Goal: Transaction & Acquisition: Purchase product/service

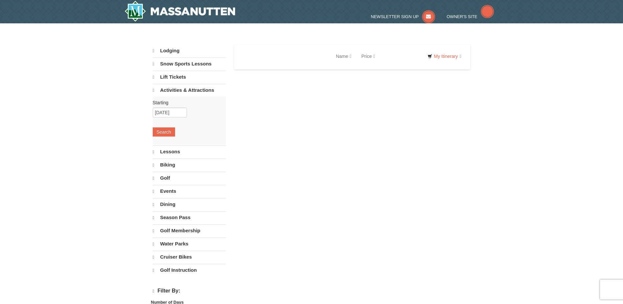
select select "10"
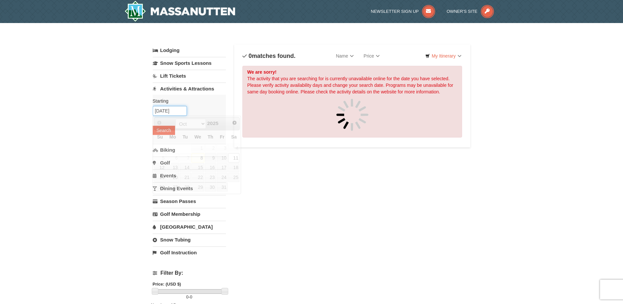
click at [178, 108] on input "[DATE]" at bounding box center [170, 111] width 34 height 10
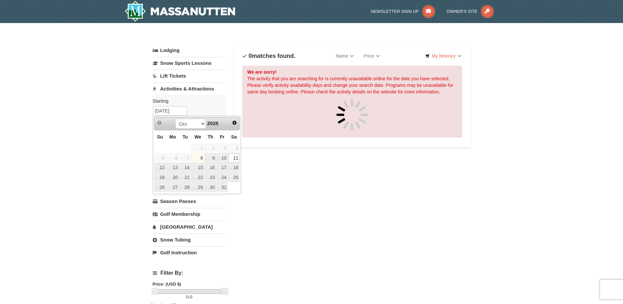
click at [233, 159] on link "11" at bounding box center [233, 157] width 11 height 9
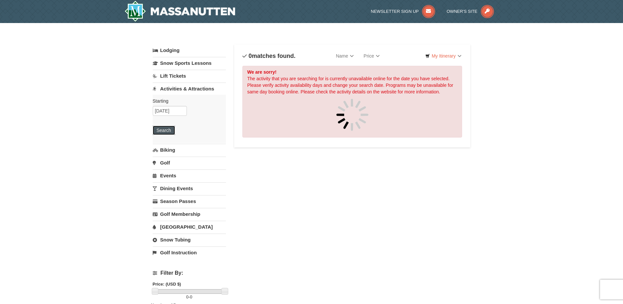
click at [161, 132] on button "Search" at bounding box center [164, 130] width 22 height 9
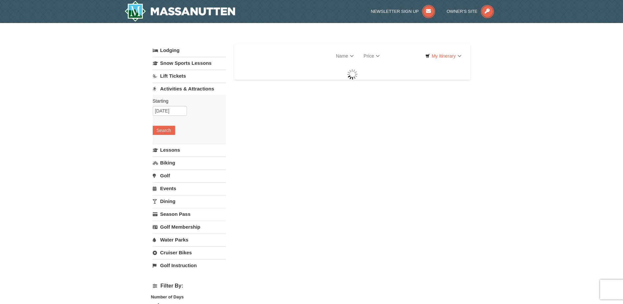
select select "10"
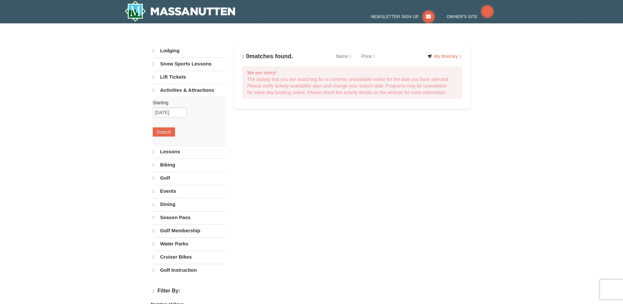
select select "10"
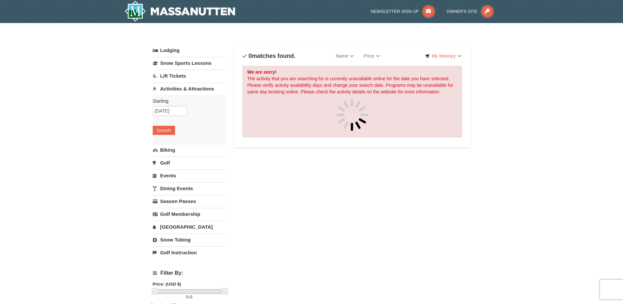
drag, startPoint x: 83, startPoint y: 95, endPoint x: 77, endPoint y: 95, distance: 6.0
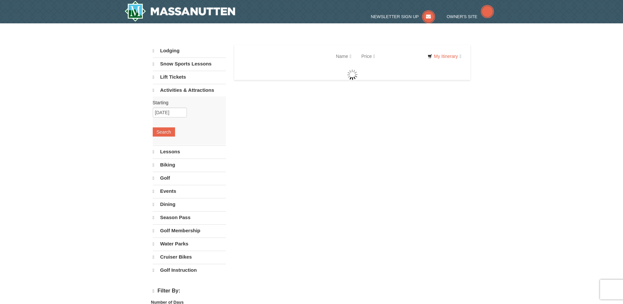
select select "10"
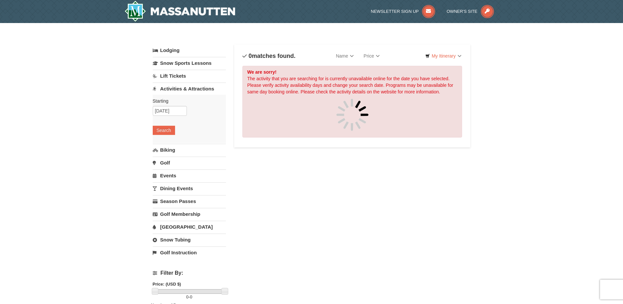
click at [166, 76] on link "Lift Tickets" at bounding box center [189, 76] width 73 height 12
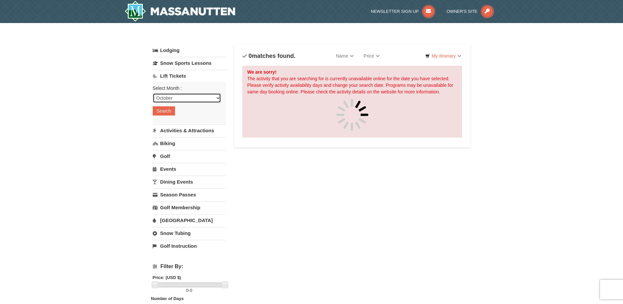
click at [177, 99] on select "October November December January February March April May June July August Sep…" at bounding box center [187, 98] width 68 height 10
click at [153, 93] on select "October November December January February March April May June July August Sep…" at bounding box center [187, 98] width 68 height 10
click at [166, 110] on button "Search" at bounding box center [164, 110] width 22 height 9
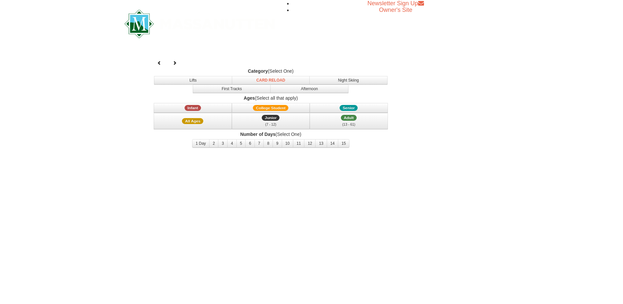
select select "10"
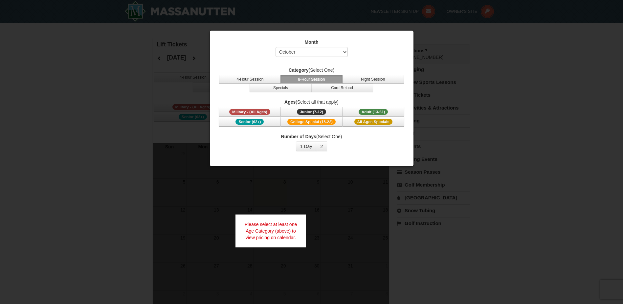
click at [305, 80] on button "8-Hour Session" at bounding box center [312, 79] width 62 height 9
click at [372, 111] on span "Adult (13-61)" at bounding box center [374, 112] width 30 height 6
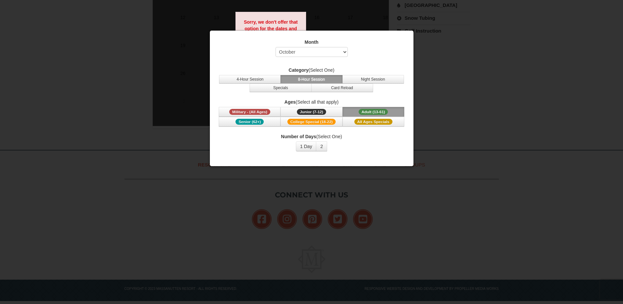
scroll to position [196, 0]
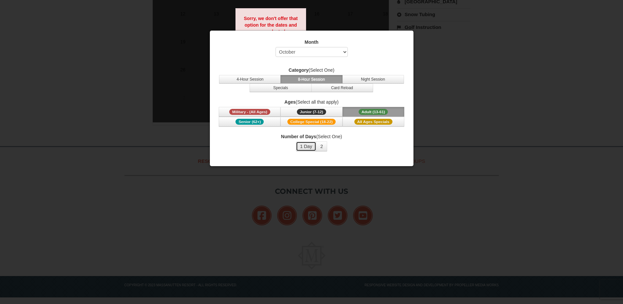
click at [305, 146] on button "1 Day" at bounding box center [306, 146] width 21 height 10
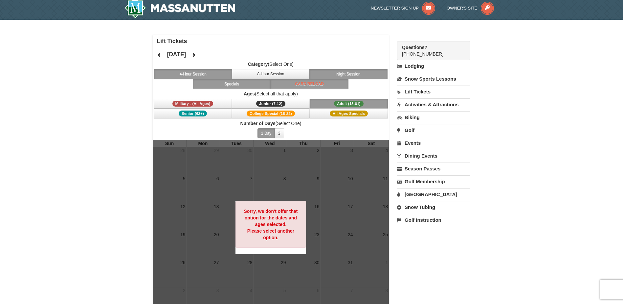
scroll to position [0, 0]
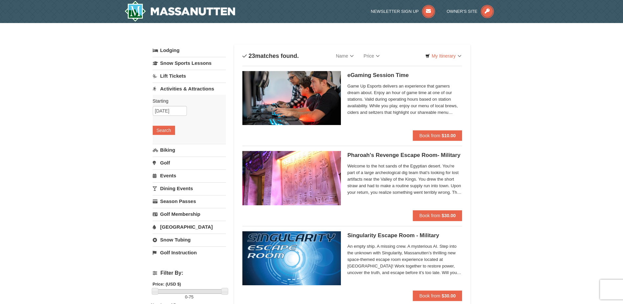
click at [176, 77] on link "Lift Tickets" at bounding box center [189, 76] width 73 height 12
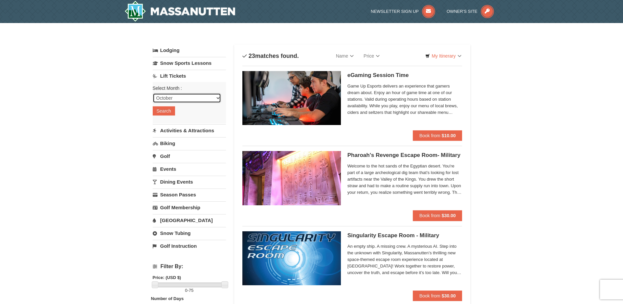
click at [167, 99] on select "October November December January February March April May June July August Sep…" at bounding box center [187, 98] width 68 height 10
click at [182, 195] on link "Season Passes" at bounding box center [189, 194] width 73 height 12
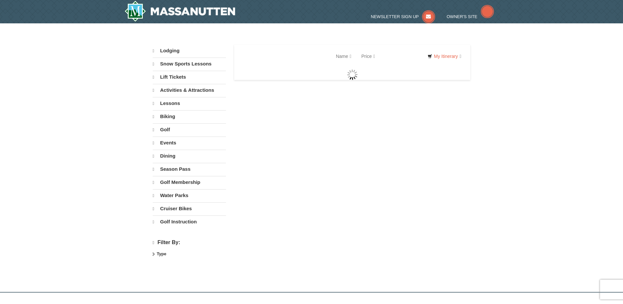
select select "10"
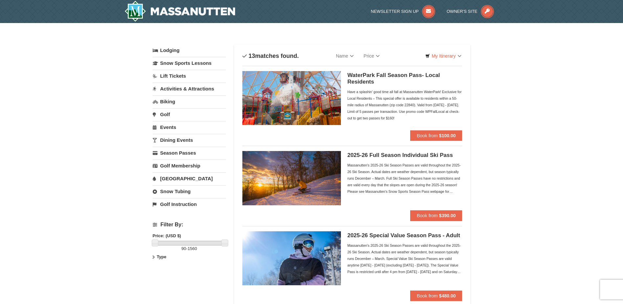
click at [169, 78] on link "Lift Tickets" at bounding box center [189, 76] width 73 height 12
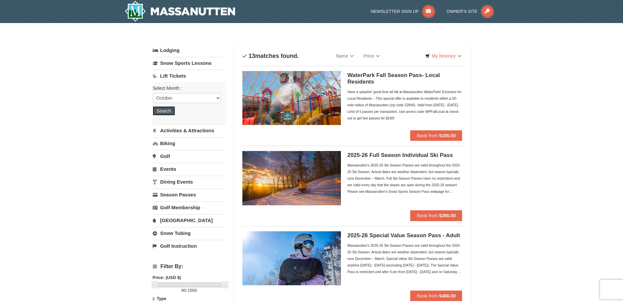
click at [160, 111] on button "Search" at bounding box center [164, 110] width 22 height 9
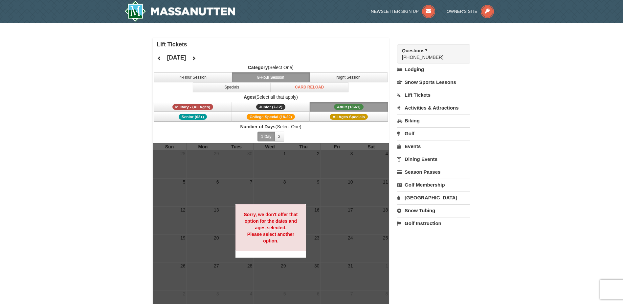
click at [340, 106] on span "Adult (13-61)" at bounding box center [349, 107] width 30 height 6
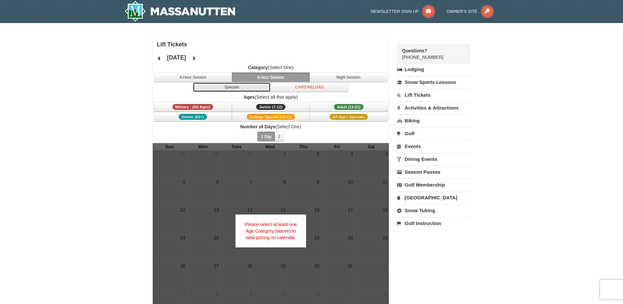
click at [233, 88] on button "Specials" at bounding box center [232, 87] width 78 height 10
click at [197, 79] on button "4-Hour Session" at bounding box center [193, 77] width 78 height 10
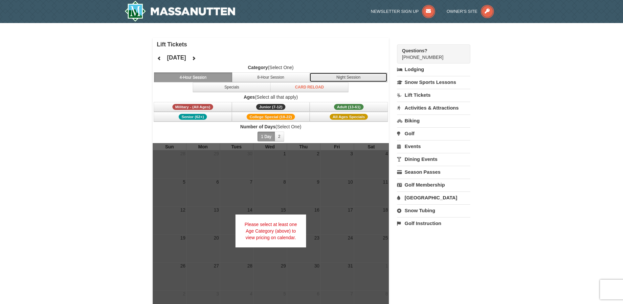
click at [331, 77] on button "Night Session" at bounding box center [349, 77] width 78 height 10
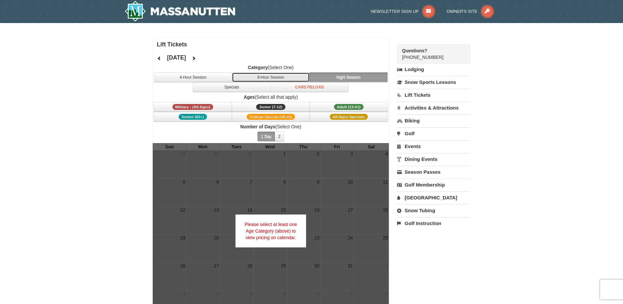
click at [261, 78] on button "8-Hour Session" at bounding box center [271, 77] width 78 height 10
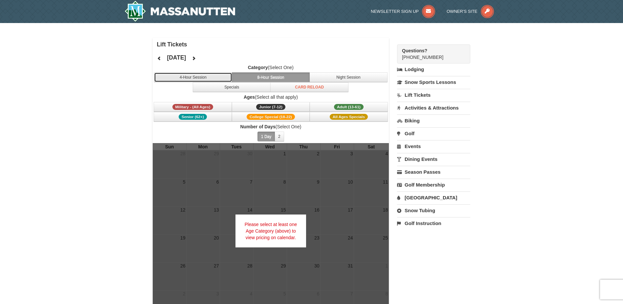
click at [209, 79] on button "4-Hour Session" at bounding box center [193, 77] width 78 height 10
